Goal: Information Seeking & Learning: Learn about a topic

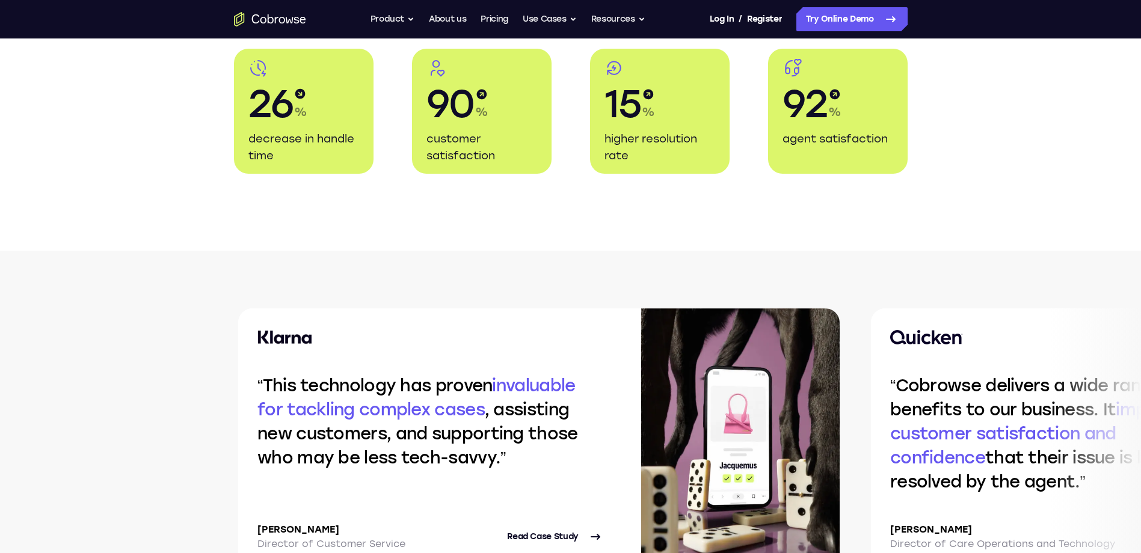
scroll to position [2346, 0]
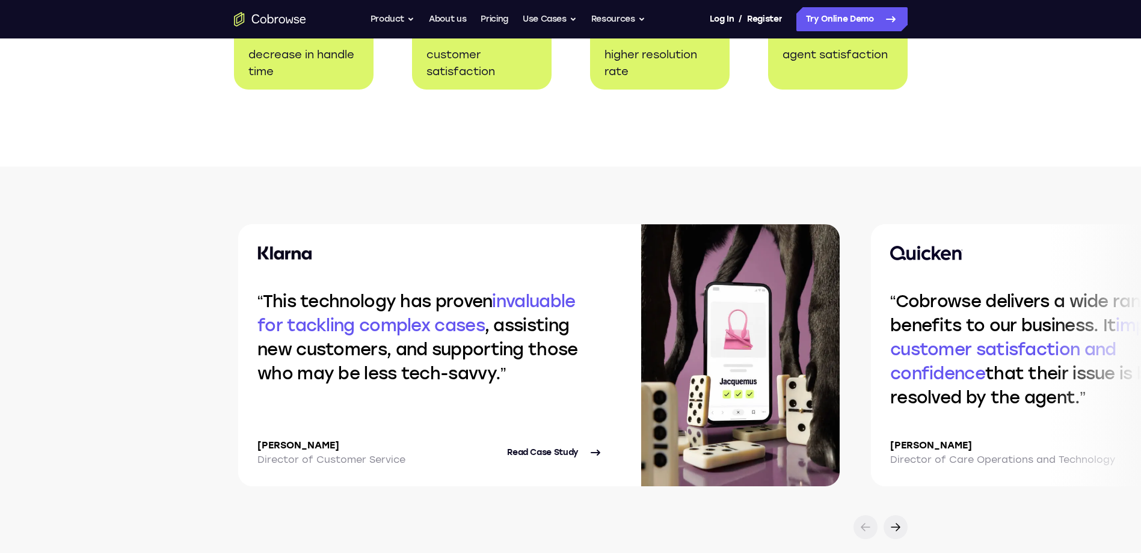
drag, startPoint x: 965, startPoint y: 343, endPoint x: 1007, endPoint y: 342, distance: 42.1
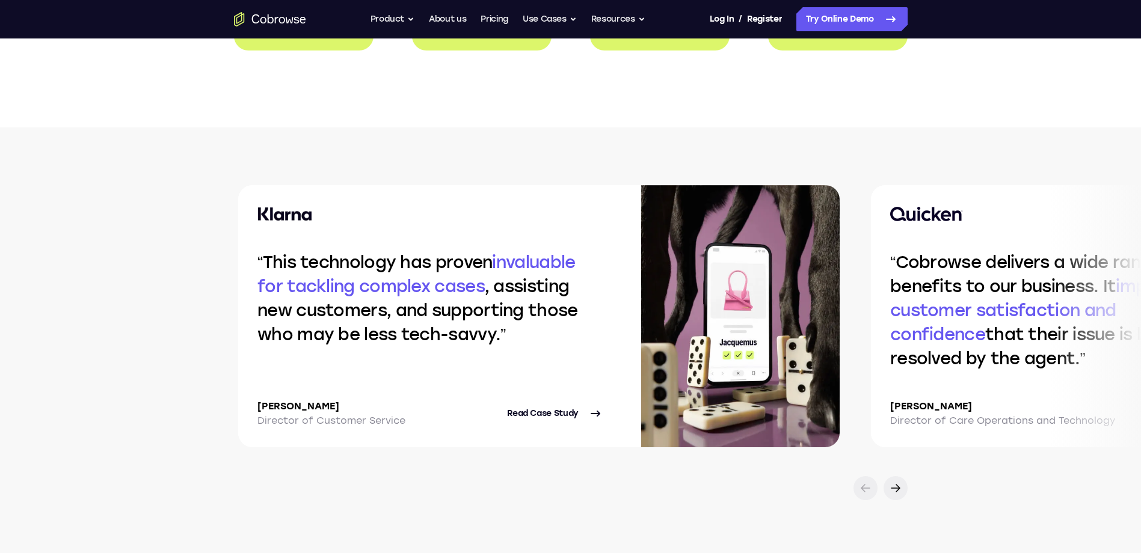
scroll to position [2466, 0]
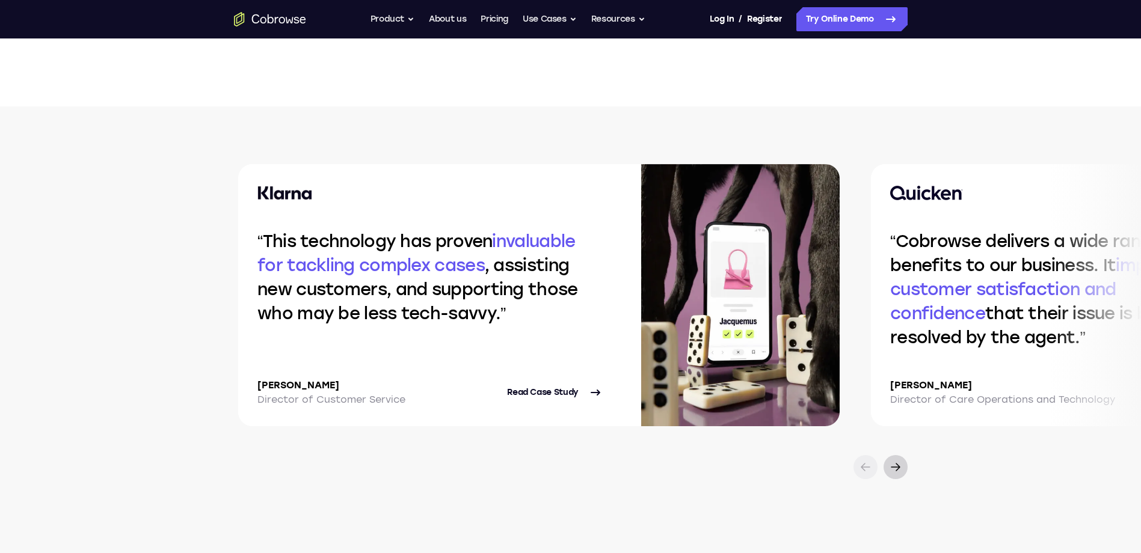
click at [895, 466] on icon at bounding box center [895, 467] width 14 height 14
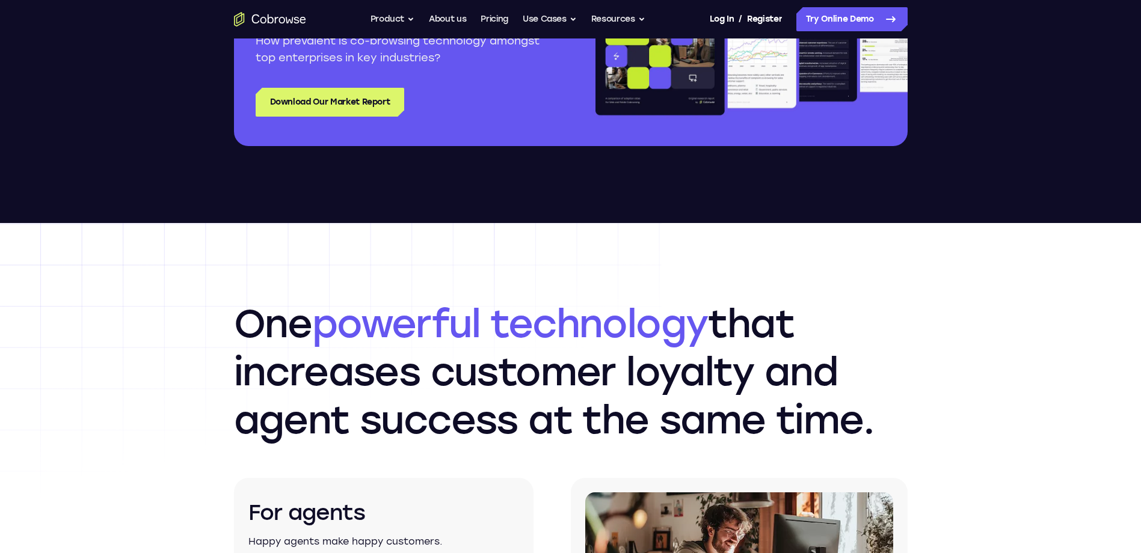
scroll to position [0, 0]
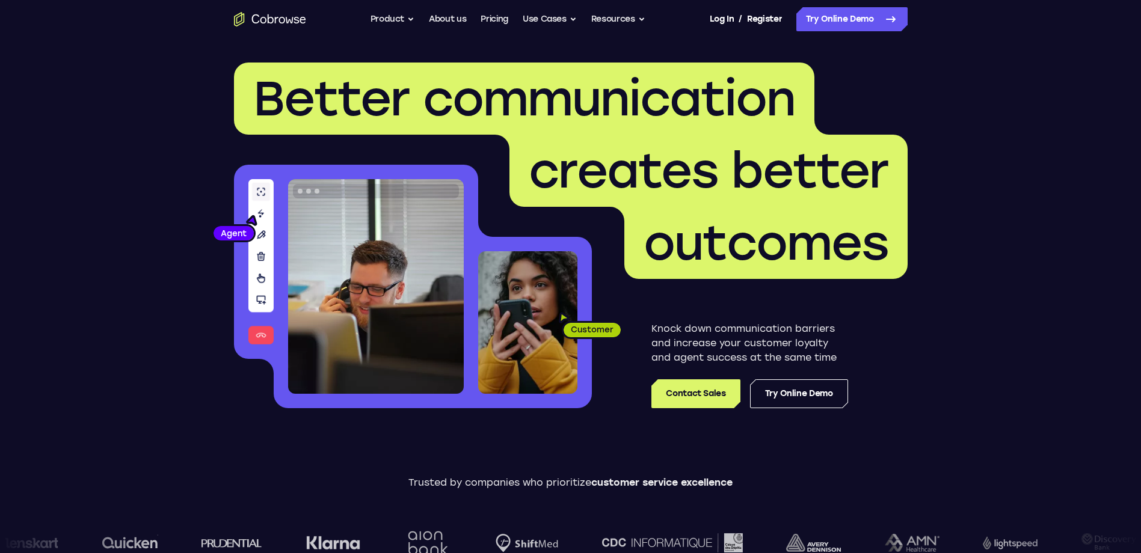
drag, startPoint x: 1029, startPoint y: 488, endPoint x: 602, endPoint y: 152, distance: 543.1
click at [383, 17] on button "Product" at bounding box center [393, 19] width 45 height 24
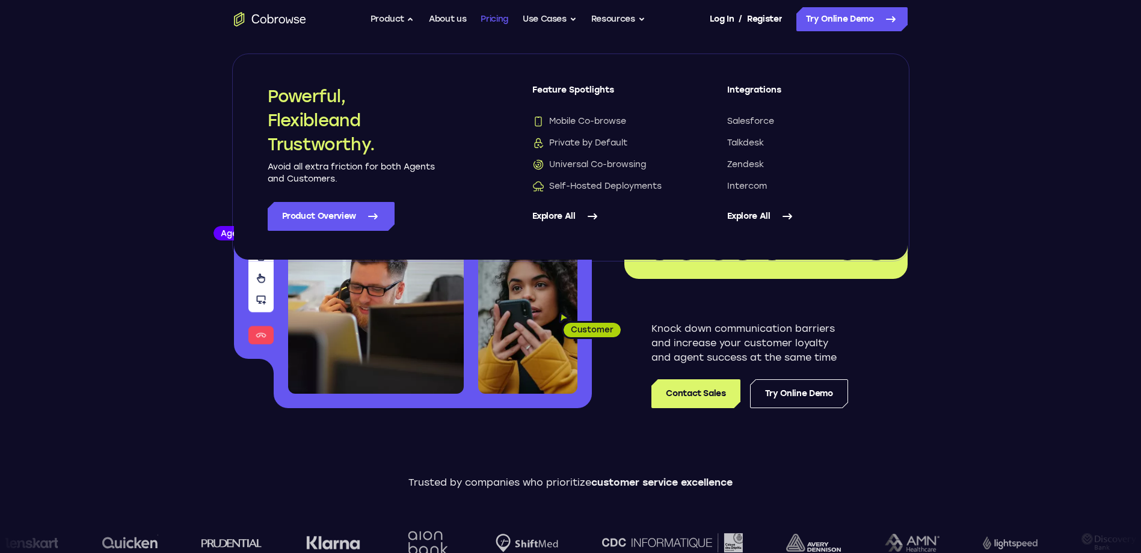
click at [496, 20] on link "Pricing" at bounding box center [495, 19] width 28 height 24
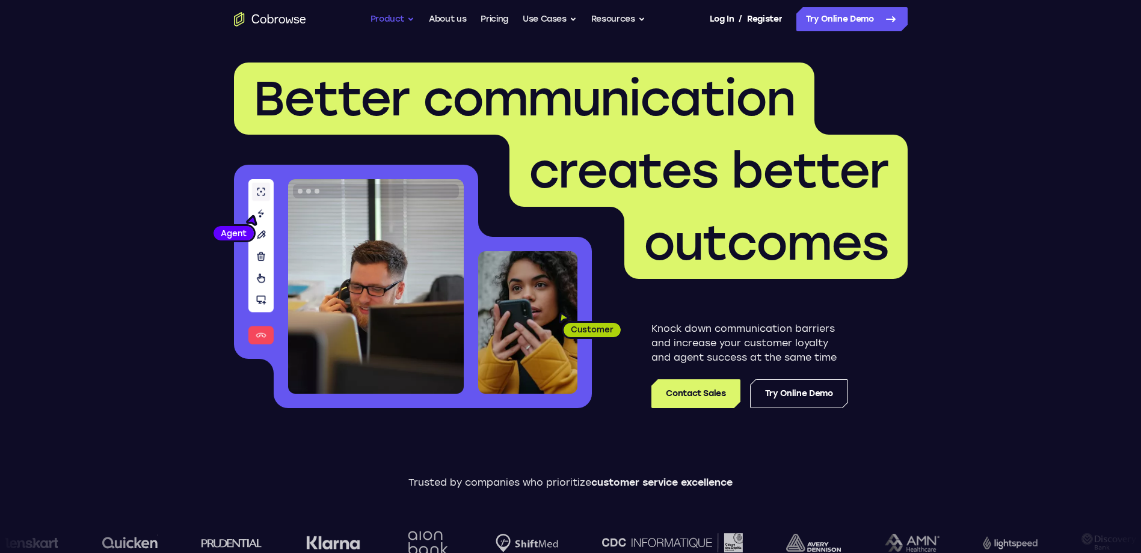
click at [389, 21] on button "Product" at bounding box center [393, 19] width 45 height 24
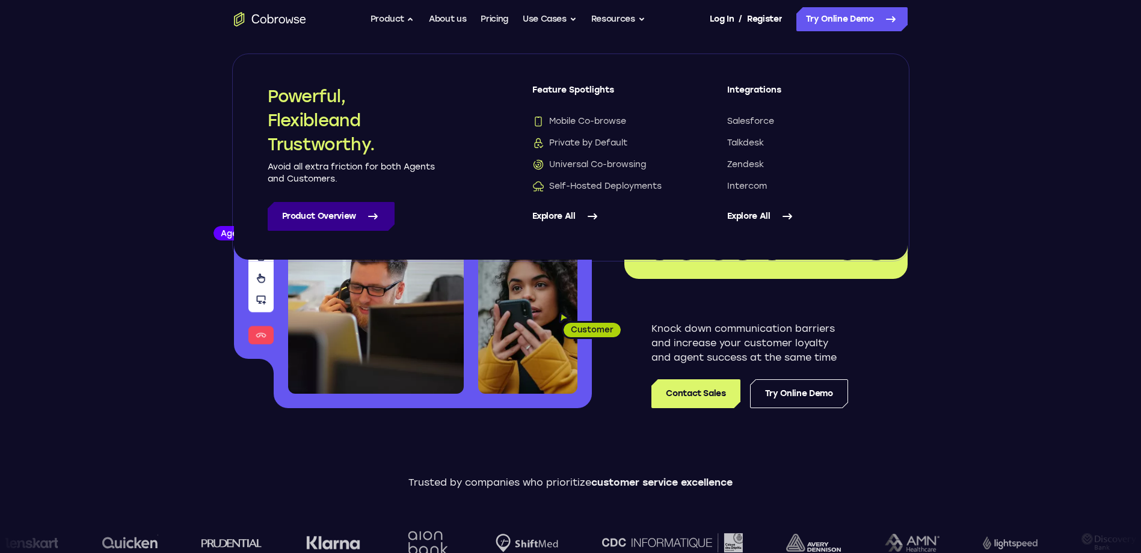
click at [342, 218] on link "Product Overview" at bounding box center [331, 216] width 127 height 29
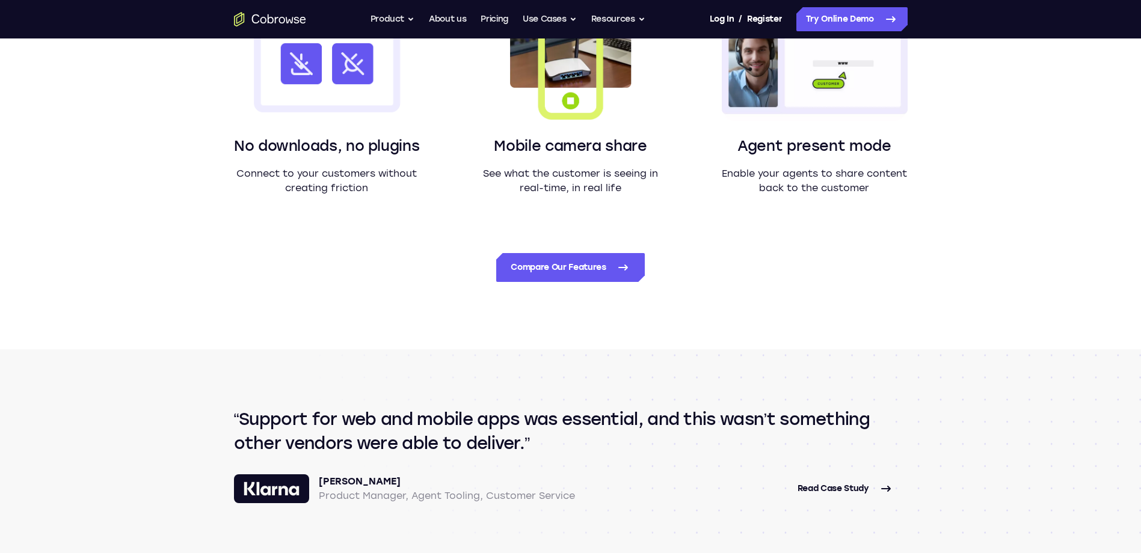
scroll to position [1143, 0]
